Goal: Task Accomplishment & Management: Use online tool/utility

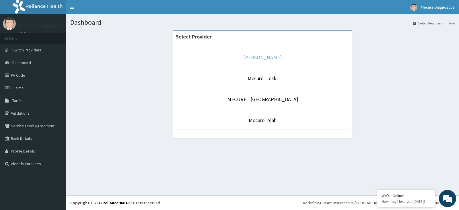
click at [262, 57] on link "[PERSON_NAME]" at bounding box center [262, 57] width 38 height 7
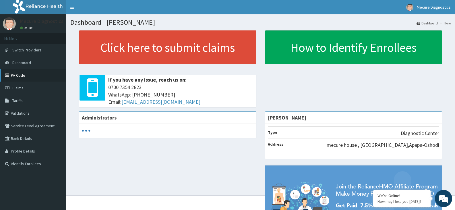
click at [20, 74] on link "PA Code" at bounding box center [33, 75] width 66 height 13
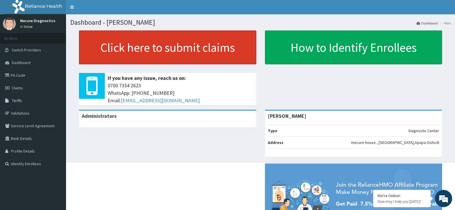
click at [180, 42] on link "Click here to submit claims" at bounding box center [167, 47] width 177 height 34
